Goal: Transaction & Acquisition: Purchase product/service

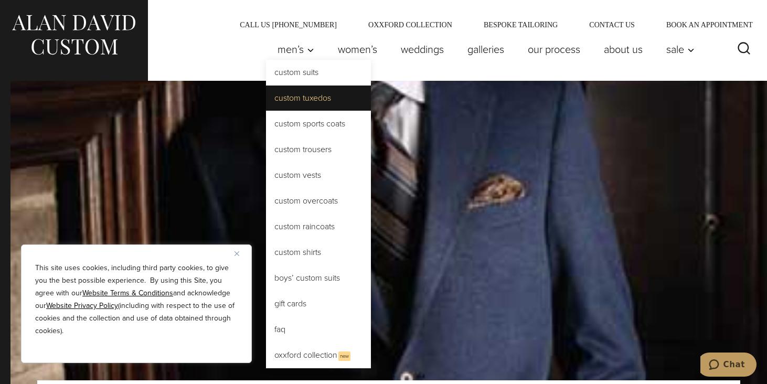
click at [279, 94] on link "Custom Tuxedos" at bounding box center [318, 98] width 105 height 25
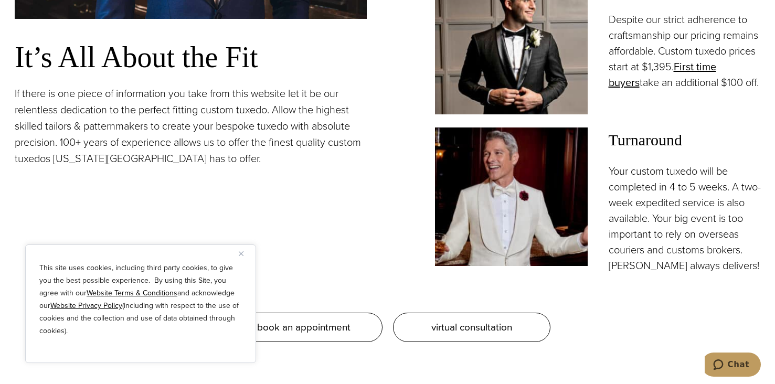
scroll to position [997, 0]
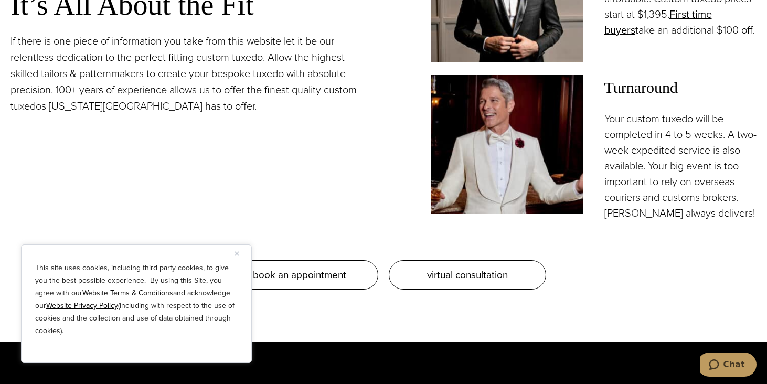
drag, startPoint x: 250, startPoint y: 208, endPoint x: 250, endPoint y: 201, distance: 6.8
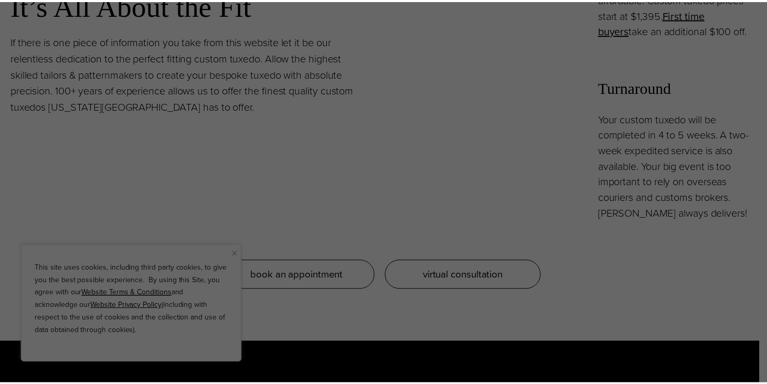
scroll to position [0, 0]
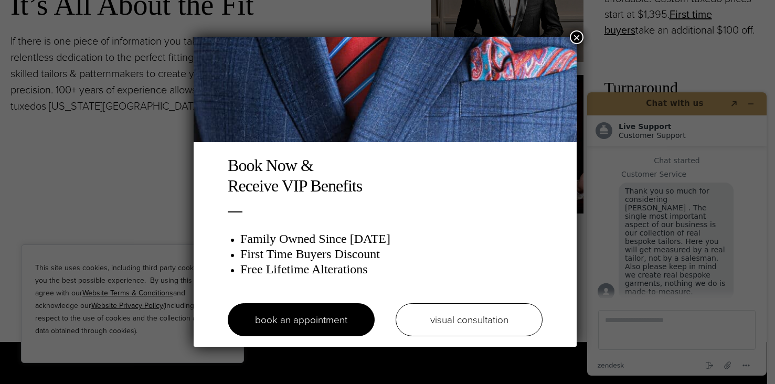
click at [575, 38] on button "×" at bounding box center [577, 37] width 14 height 14
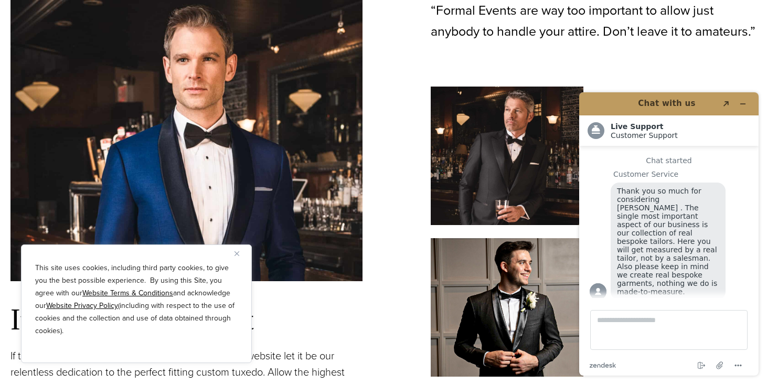
scroll to position [630, 0]
